Goal: Task Accomplishment & Management: Manage account settings

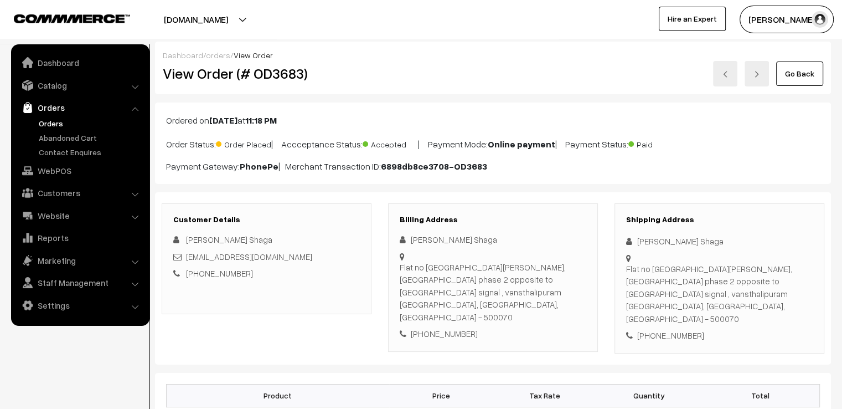
click at [784, 73] on link "Go Back" at bounding box center [799, 73] width 47 height 24
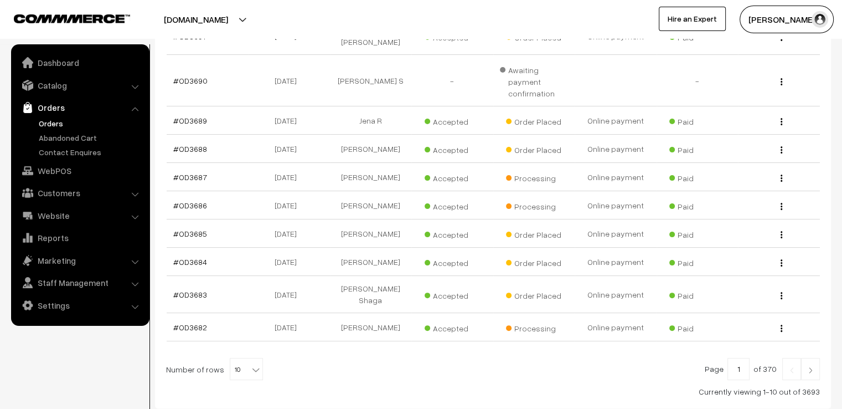
scroll to position [244, 0]
click at [250, 363] on b at bounding box center [255, 368] width 11 height 11
select select "50"
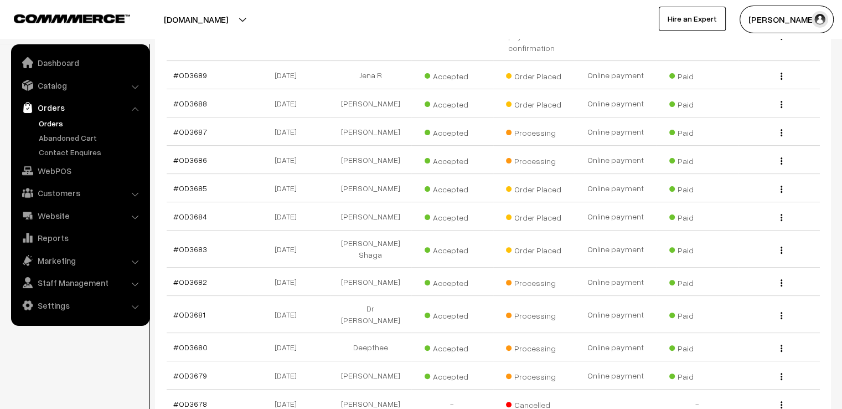
scroll to position [310, 0]
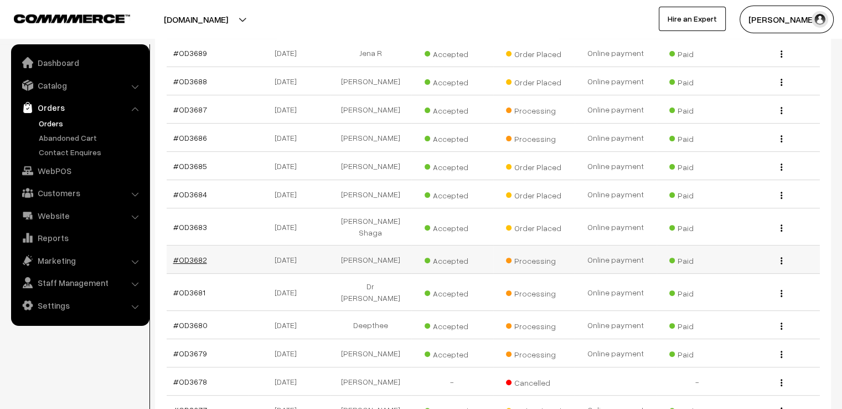
click at [188, 255] on link "#OD3682" at bounding box center [190, 259] width 34 height 9
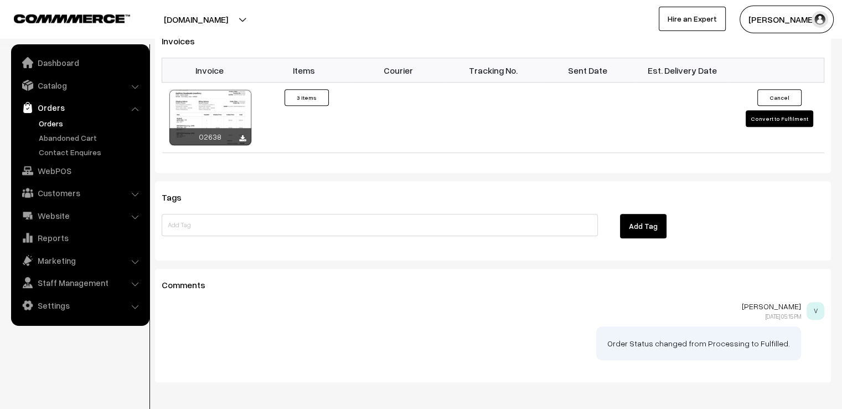
scroll to position [917, 0]
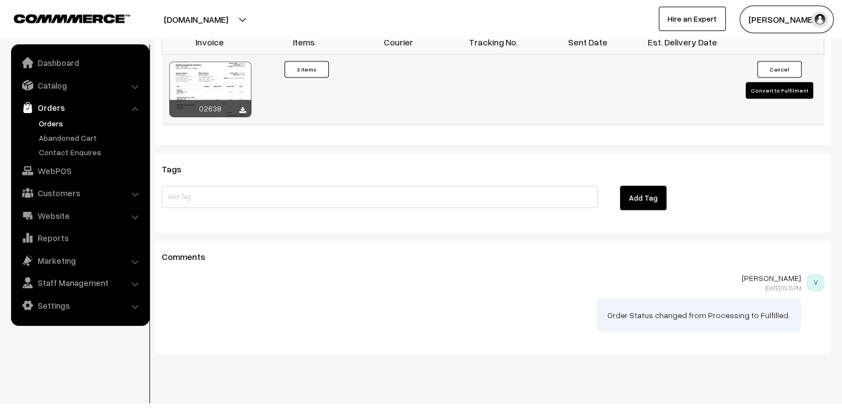
click at [771, 82] on button "Convert to Fulfilment" at bounding box center [780, 90] width 68 height 17
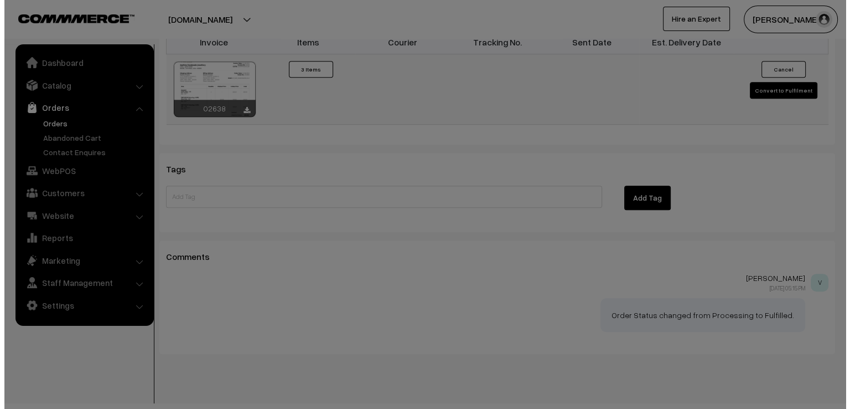
scroll to position [920, 0]
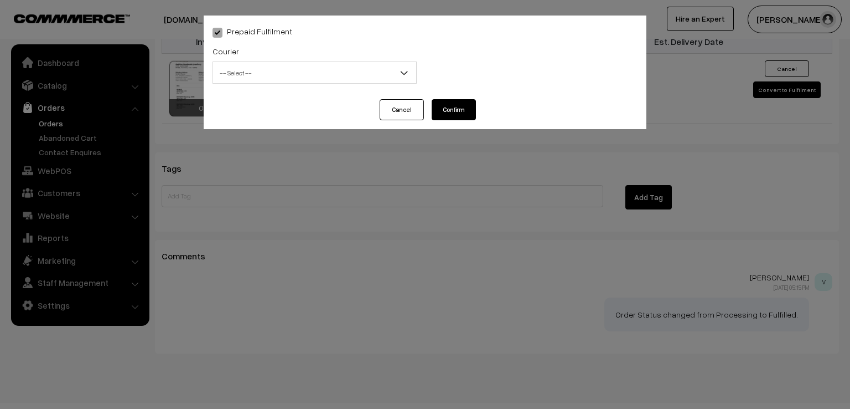
click at [376, 60] on div "Courier -- Select -- DTDC ST Courier India Post Professional Courier Self Pick …" at bounding box center [315, 63] width 204 height 39
click at [376, 64] on span "-- Select --" at bounding box center [314, 72] width 203 height 19
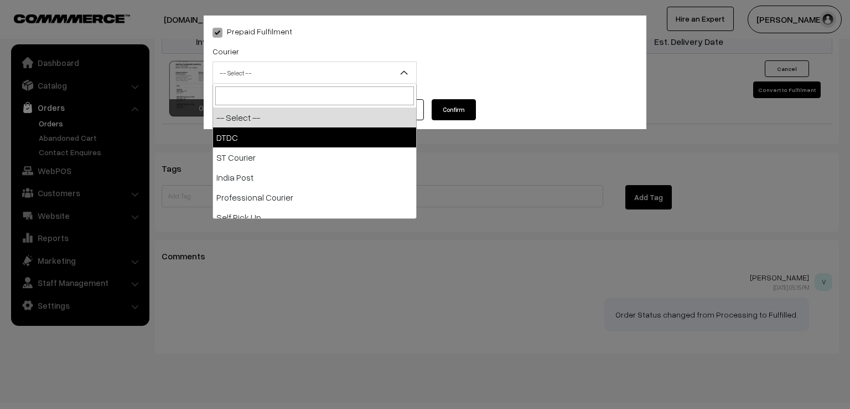
select select "1"
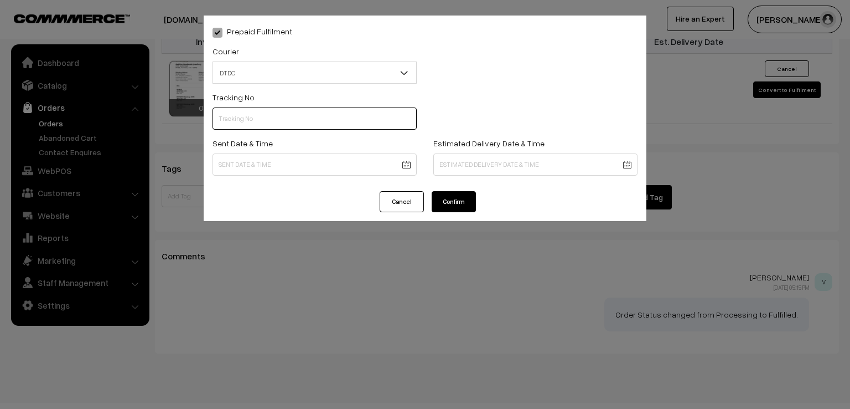
click at [331, 114] on input "text" at bounding box center [315, 118] width 204 height 22
type input "7x108178447"
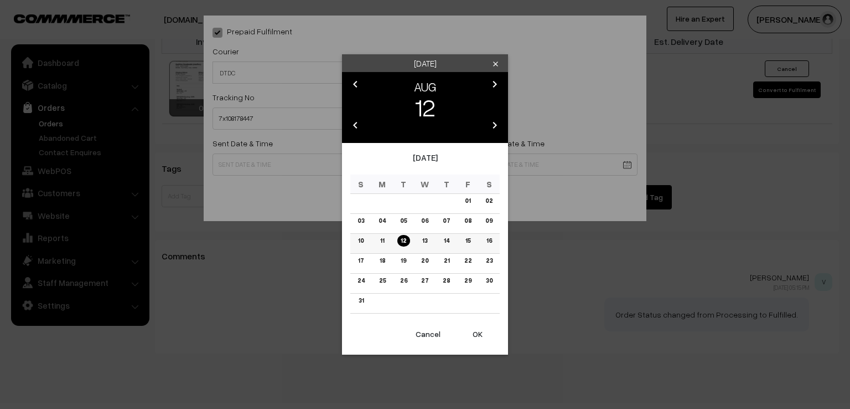
click at [381, 239] on link "11" at bounding box center [382, 241] width 11 height 12
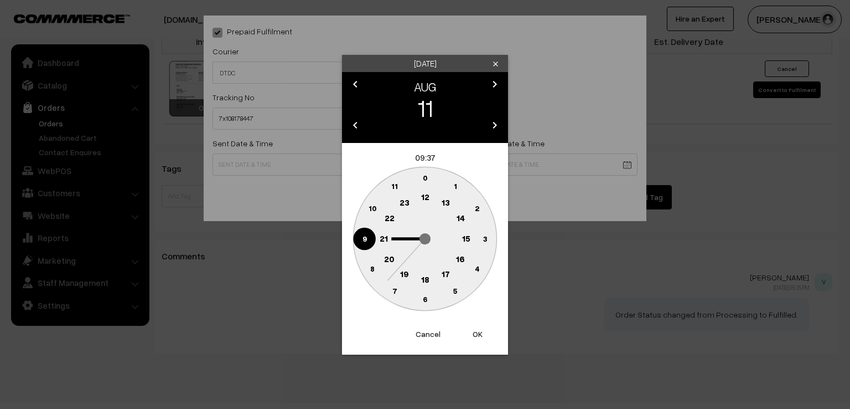
click at [355, 240] on circle at bounding box center [364, 238] width 23 height 23
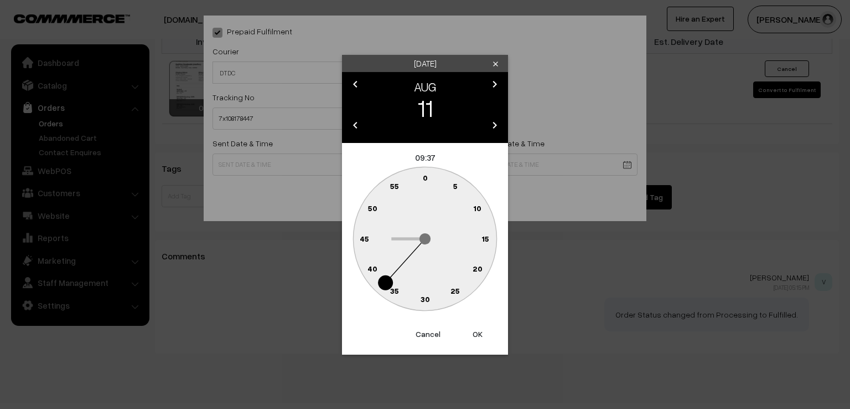
click at [425, 178] on text "0" at bounding box center [425, 177] width 5 height 9
type input "[DATE] 09:00"
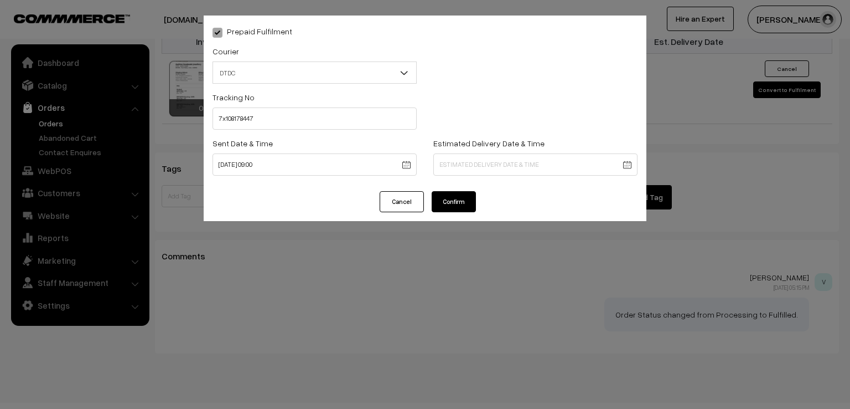
click at [457, 203] on button "Confirm" at bounding box center [454, 201] width 44 height 21
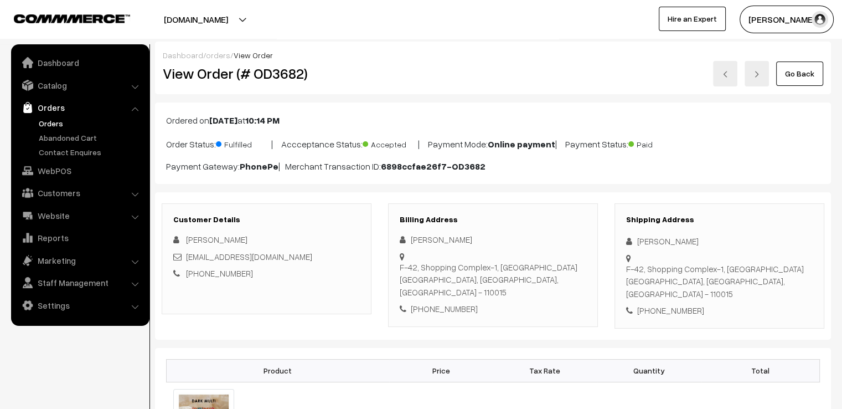
click at [804, 66] on link "Go Back" at bounding box center [799, 73] width 47 height 24
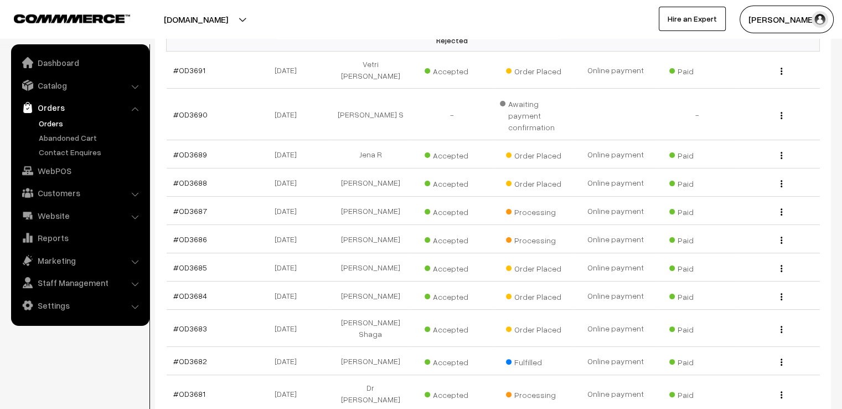
scroll to position [244, 0]
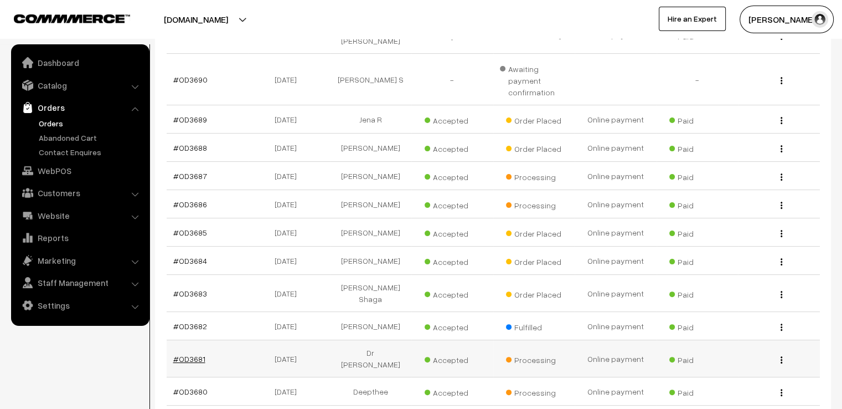
click at [193, 354] on link "#OD3681" at bounding box center [189, 358] width 32 height 9
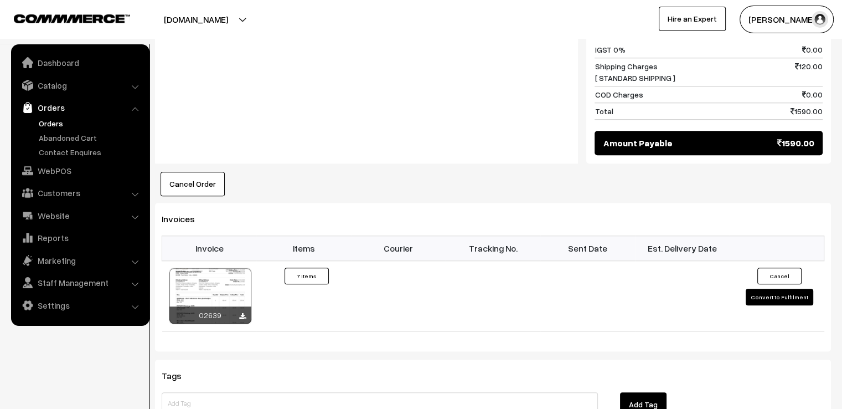
scroll to position [1041, 0]
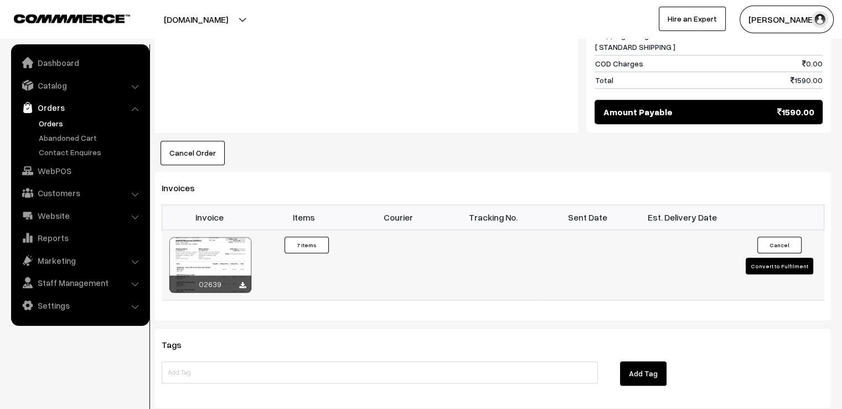
click at [768, 263] on button "Convert to Fulfilment" at bounding box center [780, 265] width 68 height 17
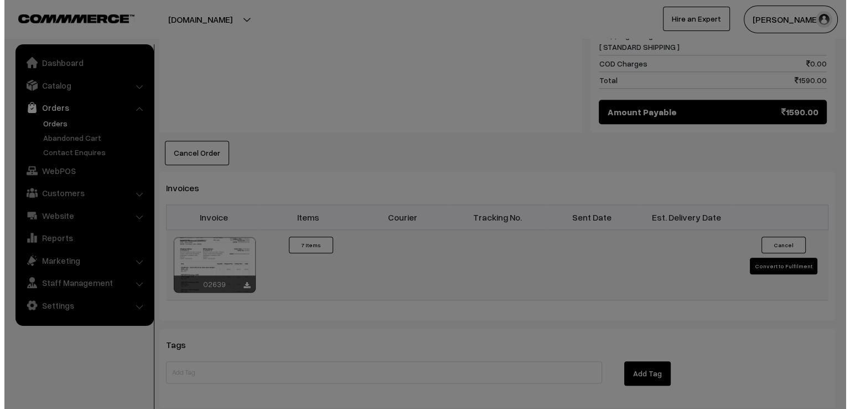
scroll to position [1047, 0]
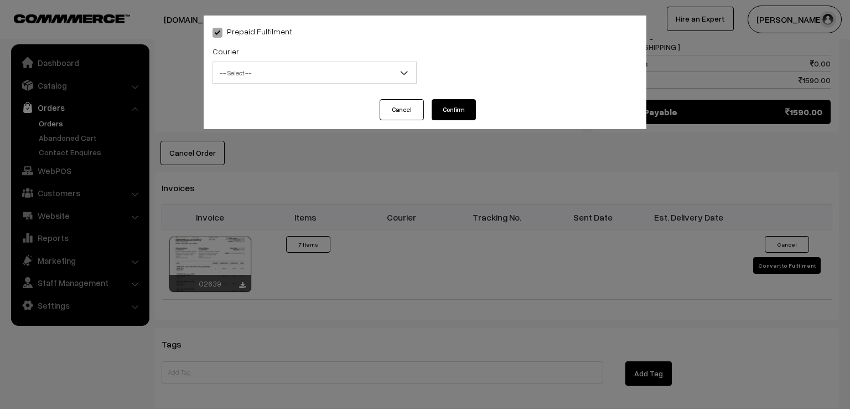
click at [375, 70] on span "-- Select --" at bounding box center [314, 72] width 203 height 19
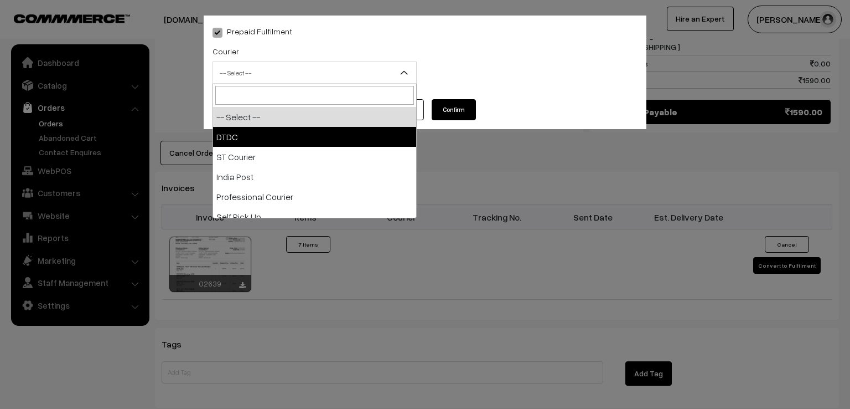
select select "1"
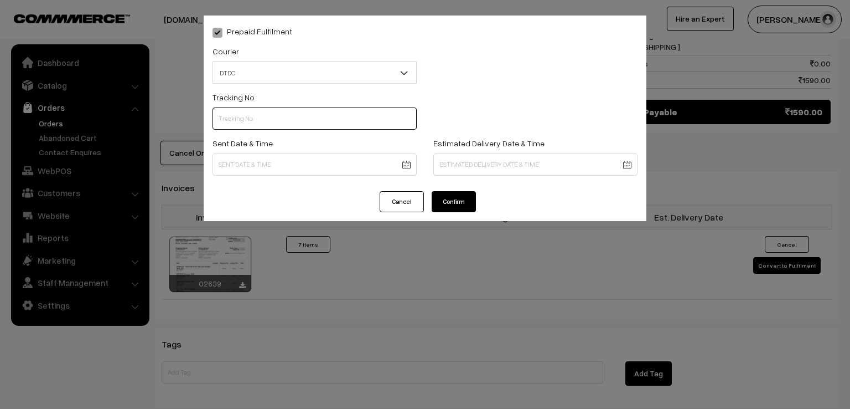
click at [292, 126] on input "text" at bounding box center [315, 118] width 204 height 22
type input "7x108178446"
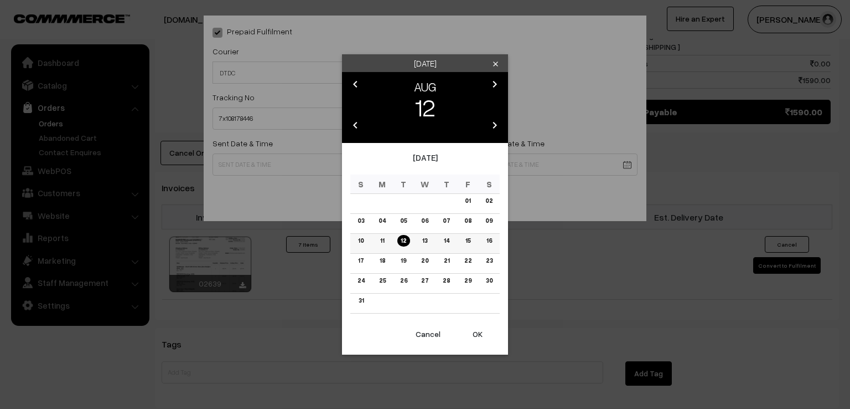
click at [385, 235] on link "11" at bounding box center [382, 241] width 11 height 12
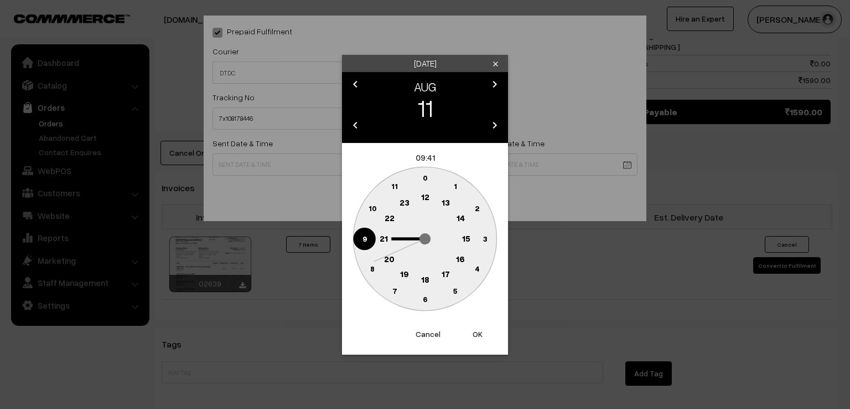
click at [359, 245] on circle at bounding box center [364, 238] width 23 height 23
click at [425, 177] on text "0" at bounding box center [425, 177] width 5 height 9
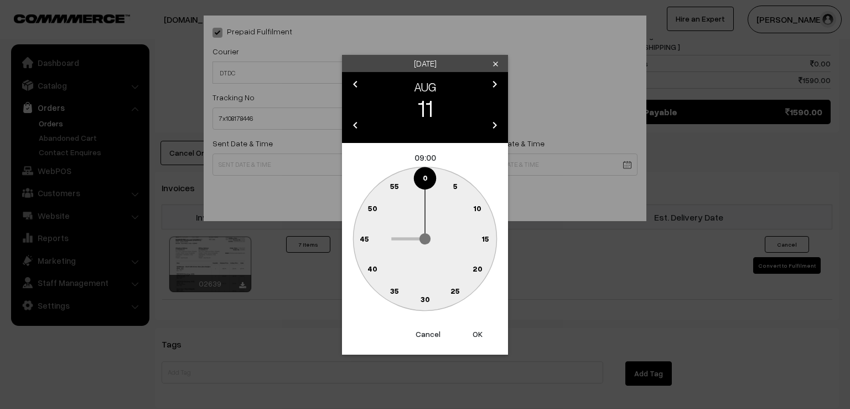
type input "11-08-2025 09:00"
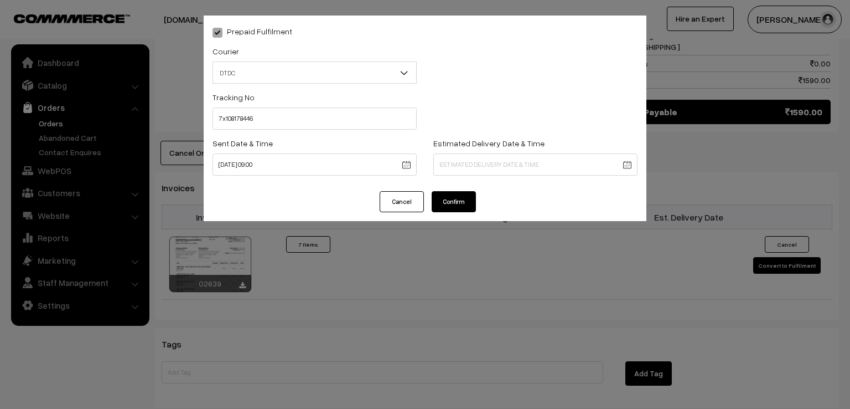
click at [456, 194] on button "Confirm" at bounding box center [454, 201] width 44 height 21
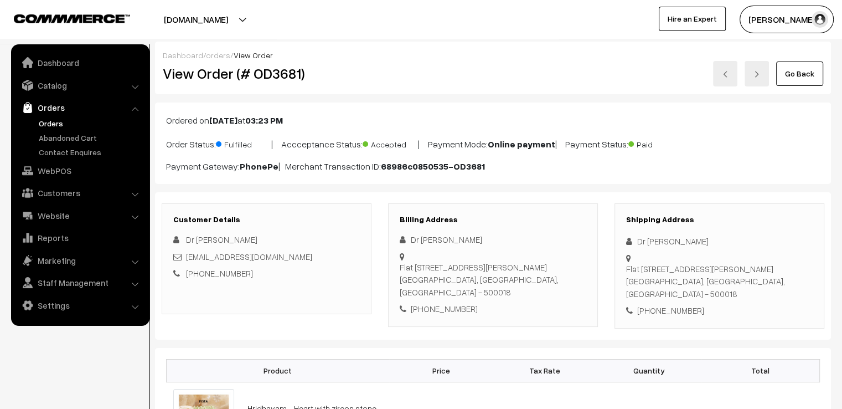
click at [784, 81] on link "Go Back" at bounding box center [799, 73] width 47 height 24
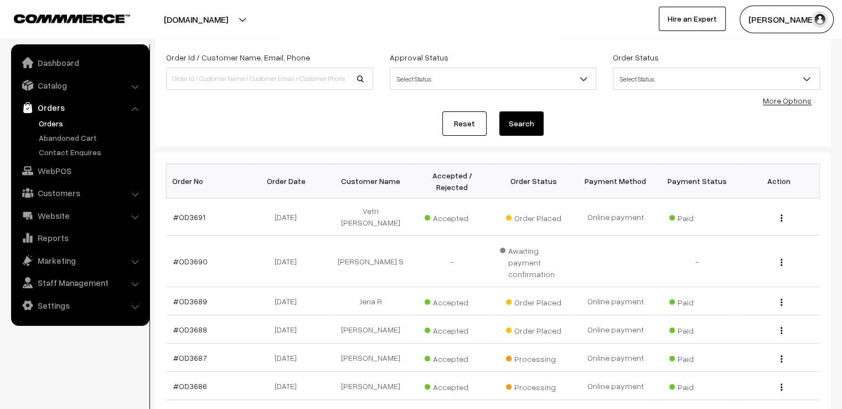
scroll to position [111, 0]
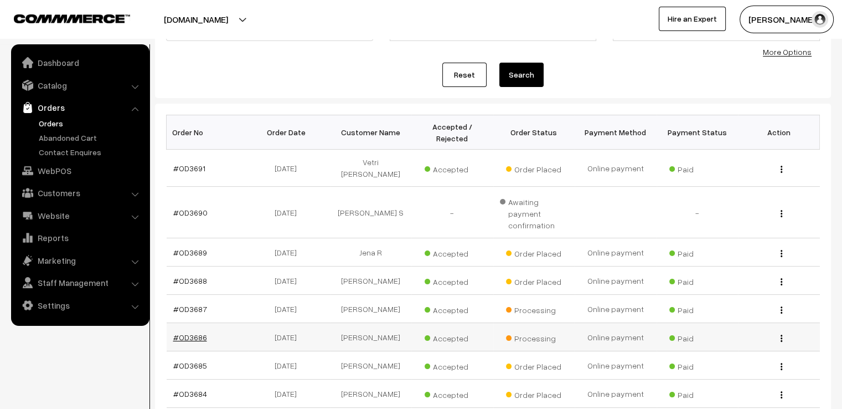
click at [180, 332] on link "#OD3686" at bounding box center [190, 336] width 34 height 9
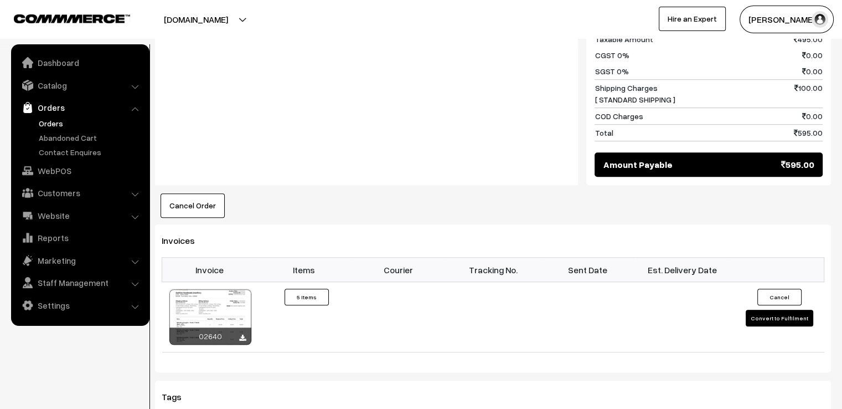
scroll to position [731, 0]
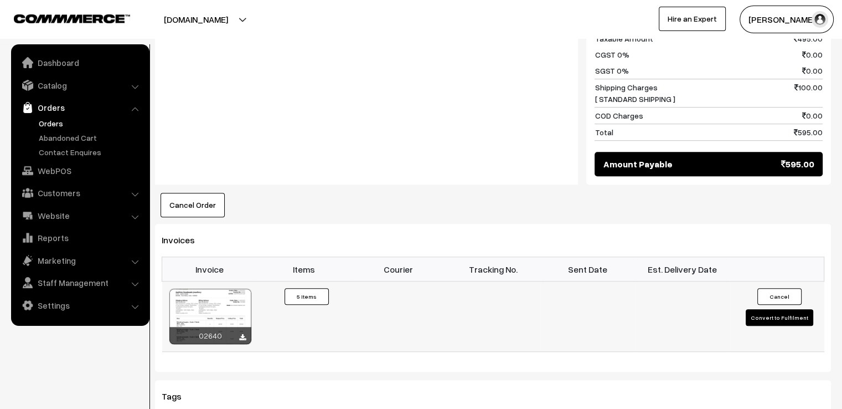
click at [782, 309] on button "Convert to Fulfilment" at bounding box center [780, 317] width 68 height 17
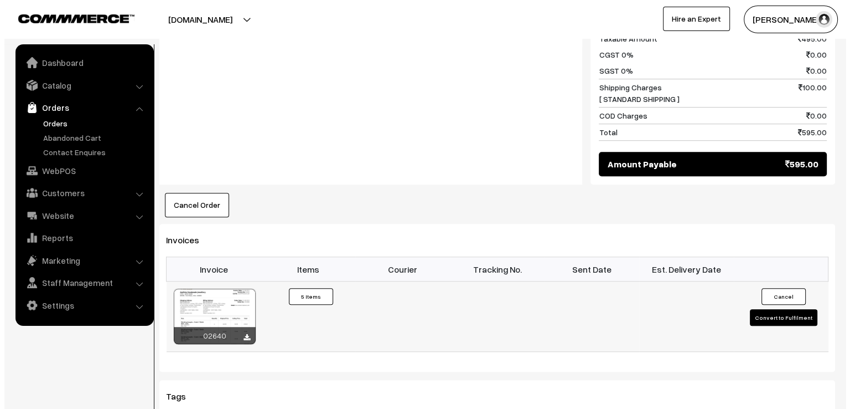
scroll to position [733, 0]
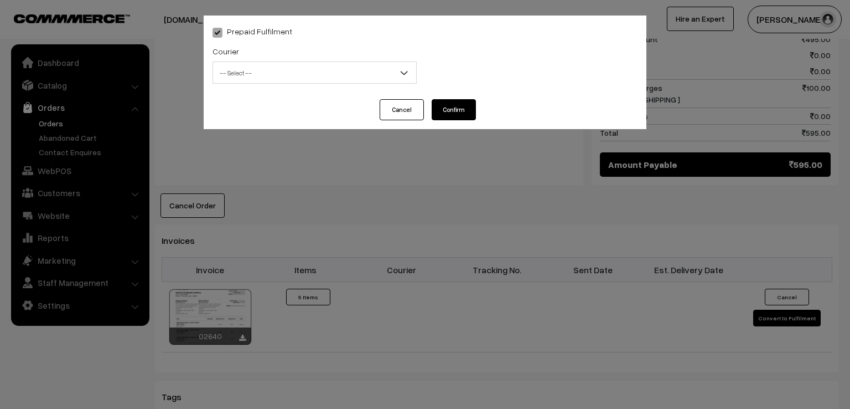
click at [342, 64] on span "-- Select --" at bounding box center [314, 72] width 203 height 19
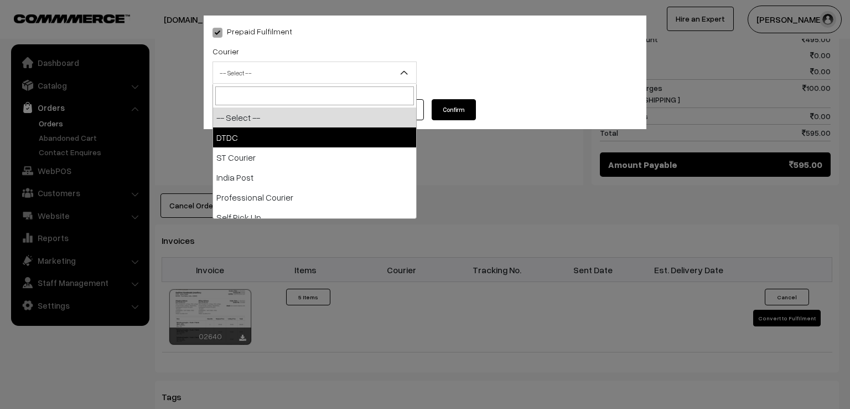
select select "1"
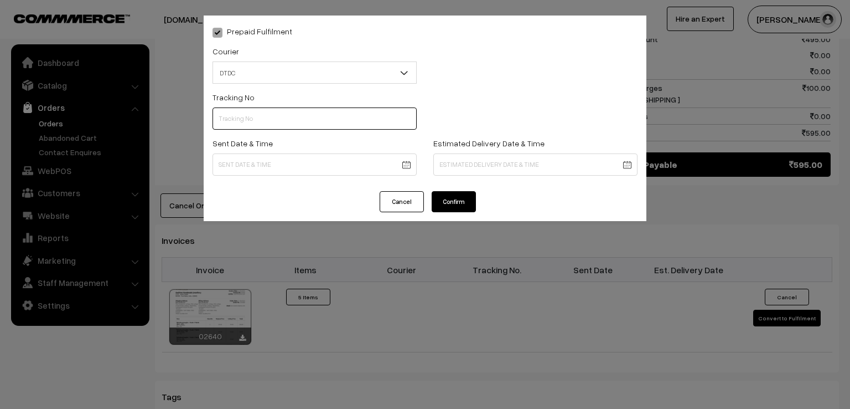
click at [306, 122] on input "text" at bounding box center [315, 118] width 204 height 22
type input "d"
type input "D1004888319"
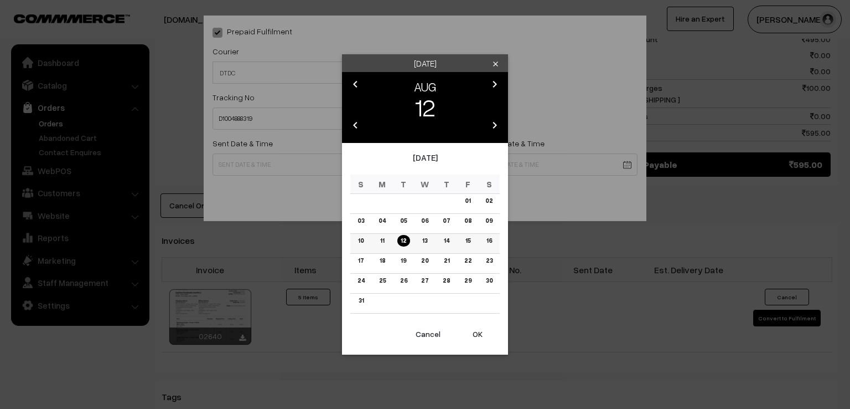
click at [384, 242] on link "11" at bounding box center [382, 241] width 11 height 12
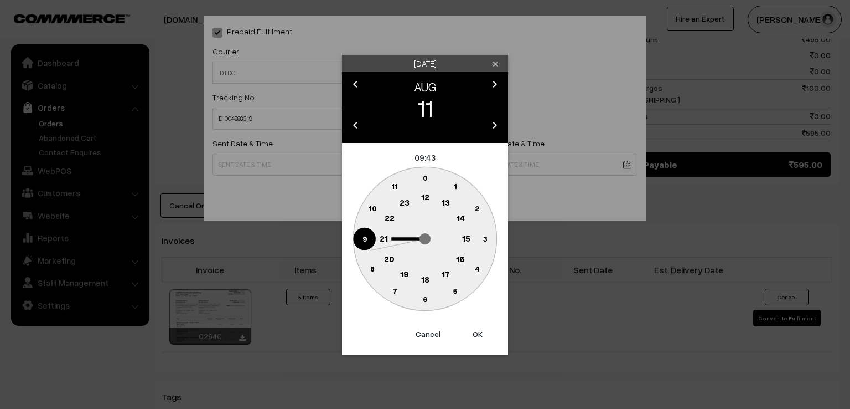
click at [363, 237] on text "9" at bounding box center [365, 237] width 4 height 9
click at [425, 177] on text "0" at bounding box center [425, 177] width 5 height 9
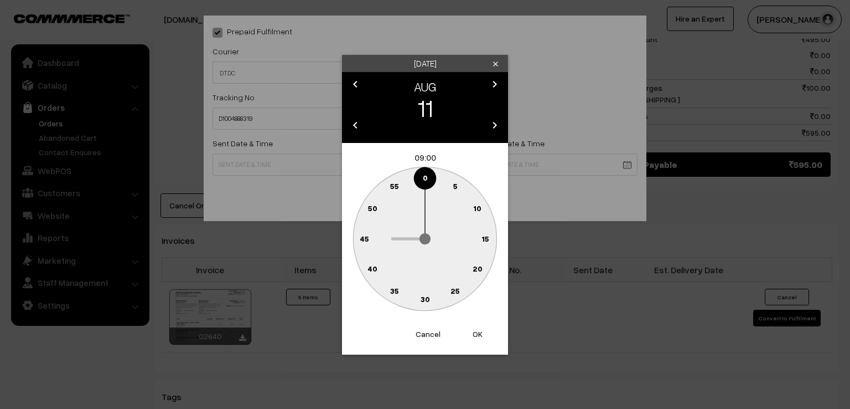
type input "[DATE] 09:00"
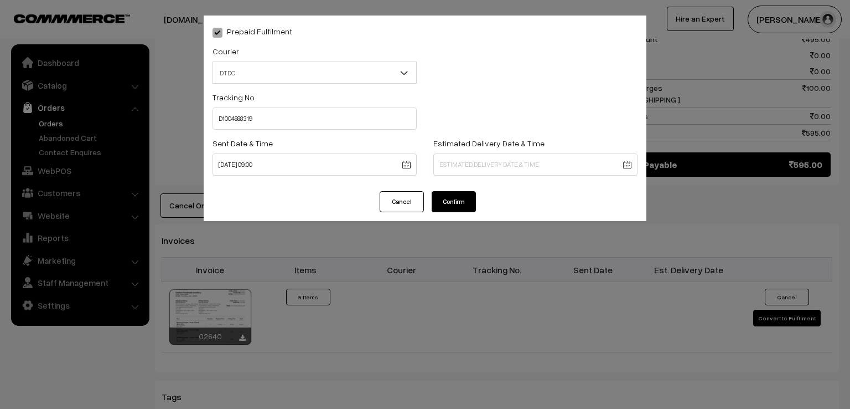
click at [451, 202] on button "Confirm" at bounding box center [454, 201] width 44 height 21
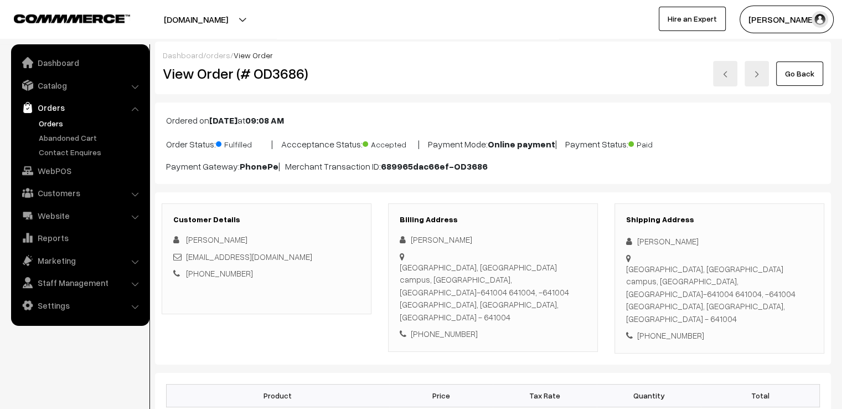
click at [794, 80] on link "Go Back" at bounding box center [799, 73] width 47 height 24
